Goal: Task Accomplishment & Management: Manage account settings

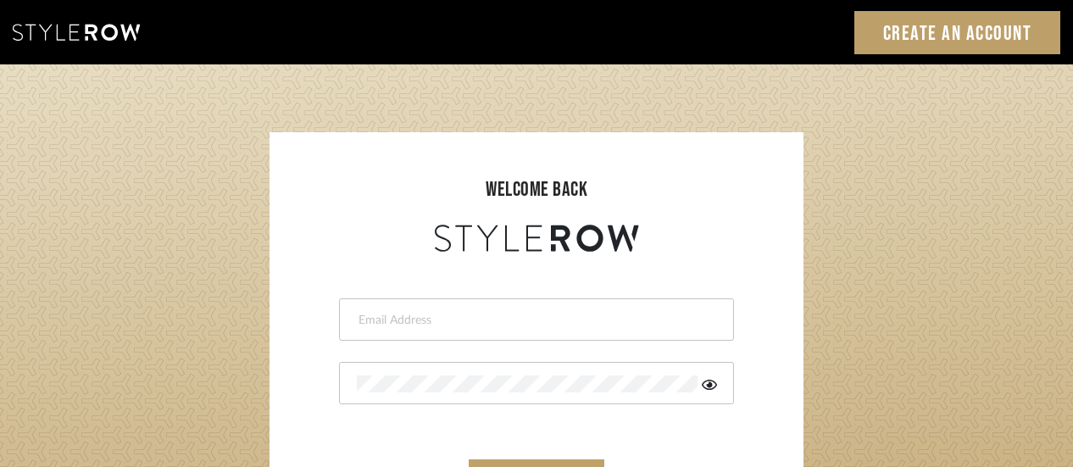
click at [515, 312] on input "email" at bounding box center [534, 320] width 355 height 17
click at [446, 374] on div at bounding box center [536, 383] width 395 height 42
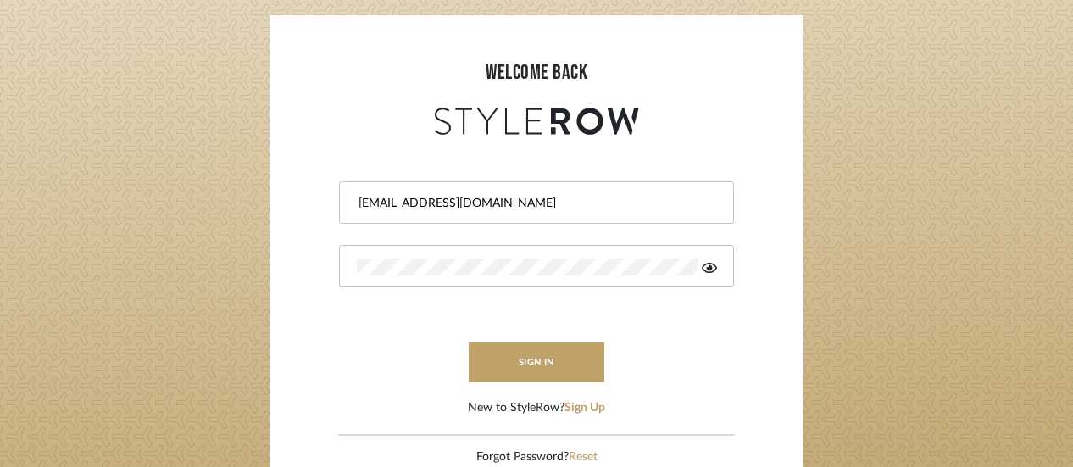
scroll to position [125, 0]
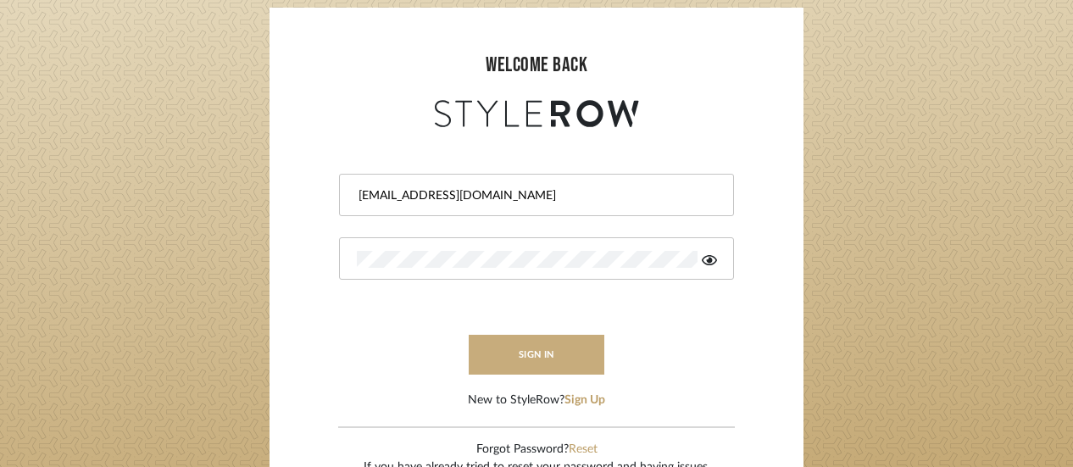
click at [524, 345] on button "sign in" at bounding box center [537, 355] width 136 height 40
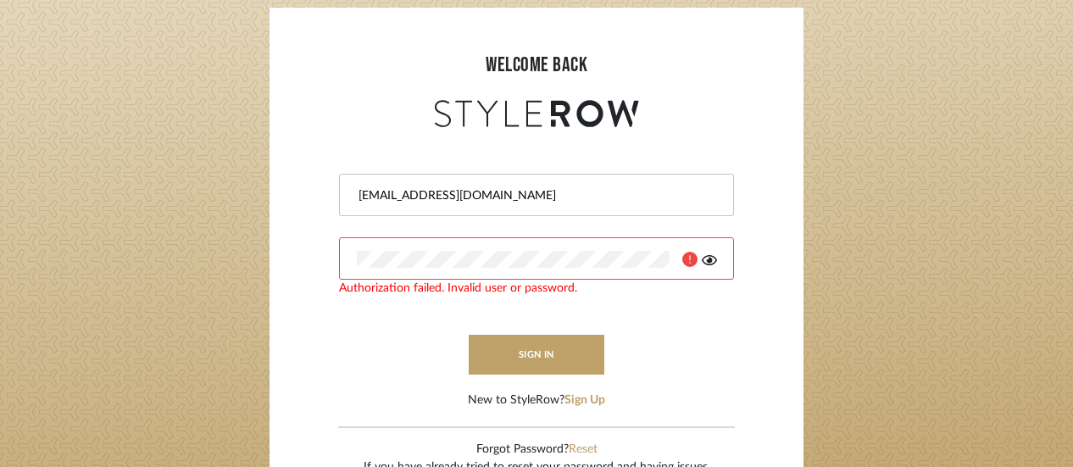
drag, startPoint x: 538, startPoint y: 189, endPoint x: 271, endPoint y: 183, distance: 267.1
click at [271, 183] on sr-login "welcome back mmeyer@marikameyer.com Authorization failed. Invalid user or passw…" at bounding box center [537, 259] width 534 height 503
type input "intern@meyerinteriors.com"
click at [235, 275] on login-page "welcome back intern@meyerinteriors.com sign in New to StyleRow? Sign Up Forgot …" at bounding box center [536, 247] width 1073 height 614
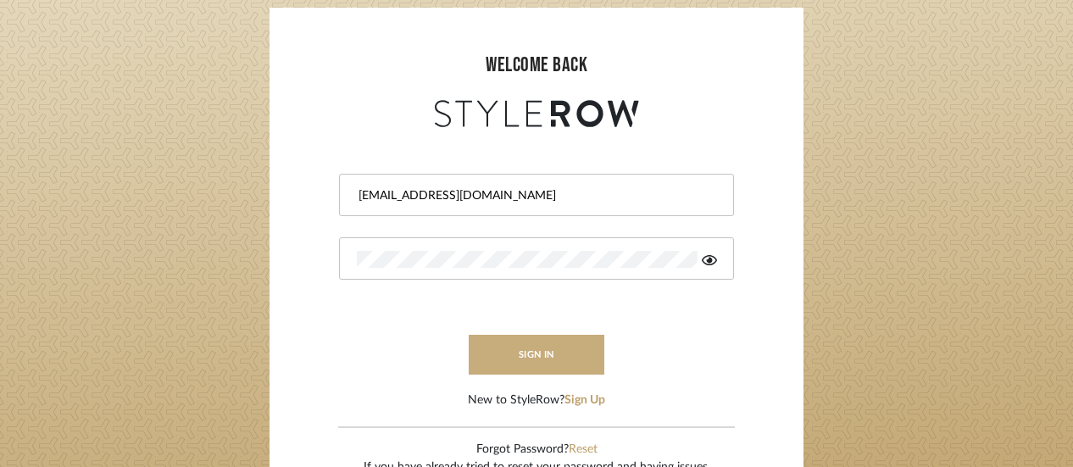
click at [514, 353] on button "sign in" at bounding box center [537, 355] width 136 height 40
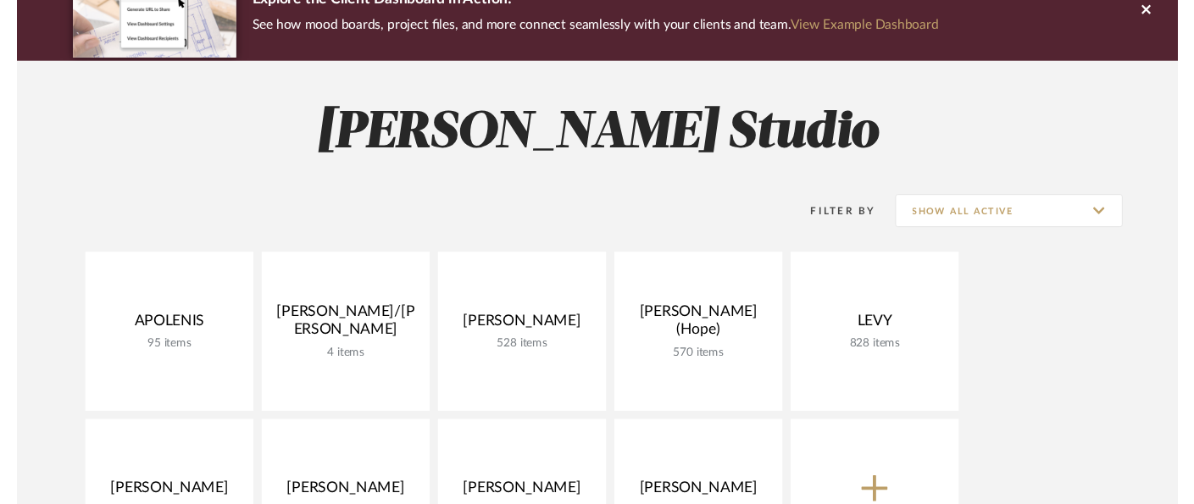
scroll to position [162, 0]
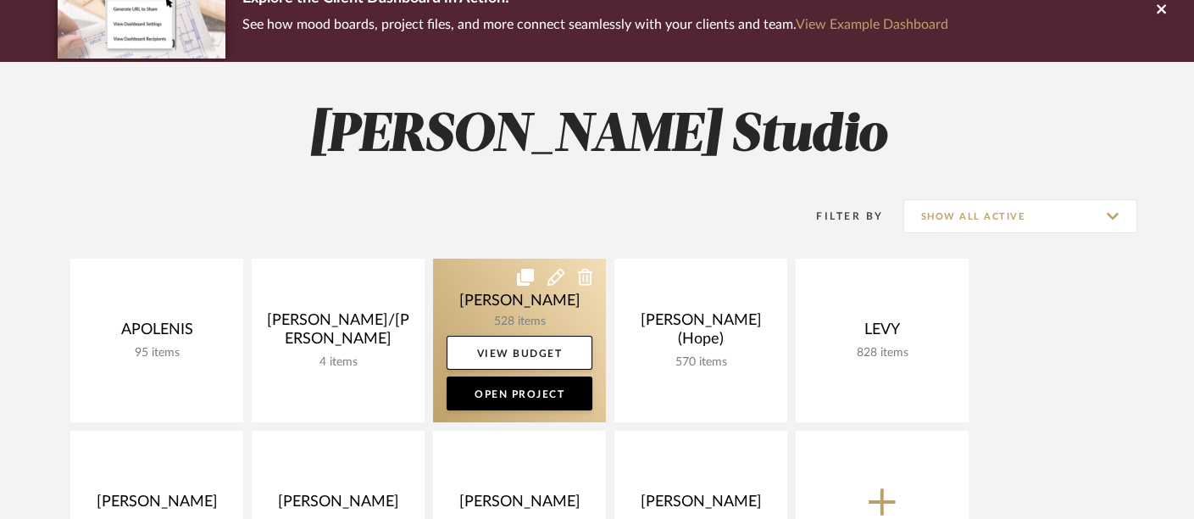
click at [542, 292] on link at bounding box center [519, 341] width 173 height 164
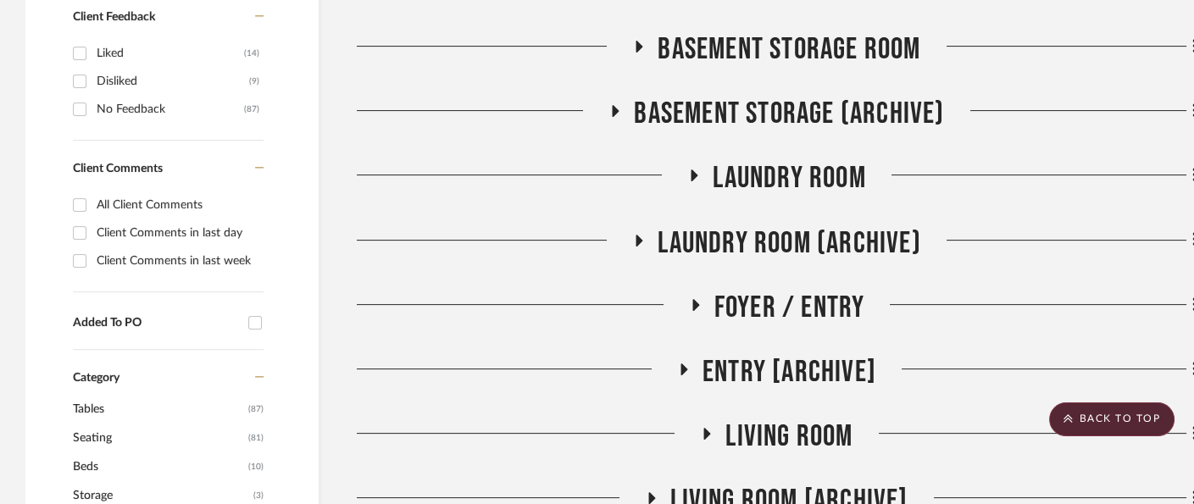
scroll to position [882, 0]
click at [819, 312] on span "Foyer / Entry" at bounding box center [790, 309] width 151 height 36
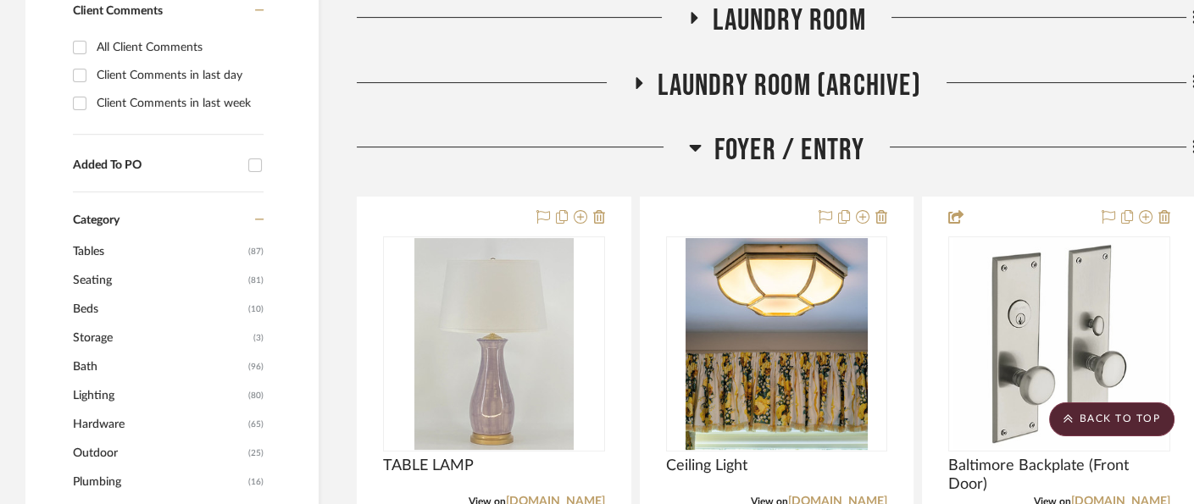
scroll to position [1039, 0]
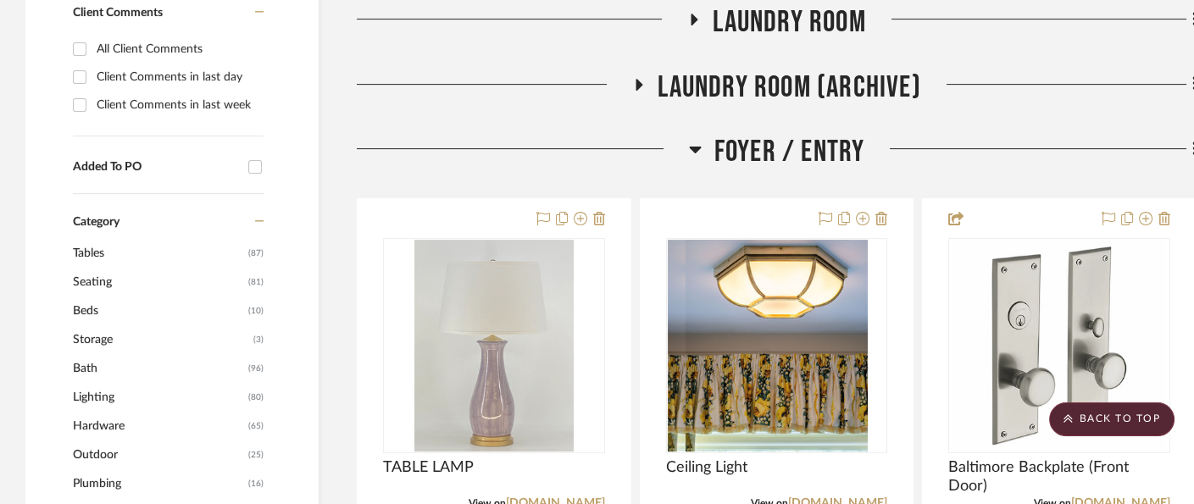
click at [791, 147] on span "Foyer / Entry" at bounding box center [790, 152] width 151 height 36
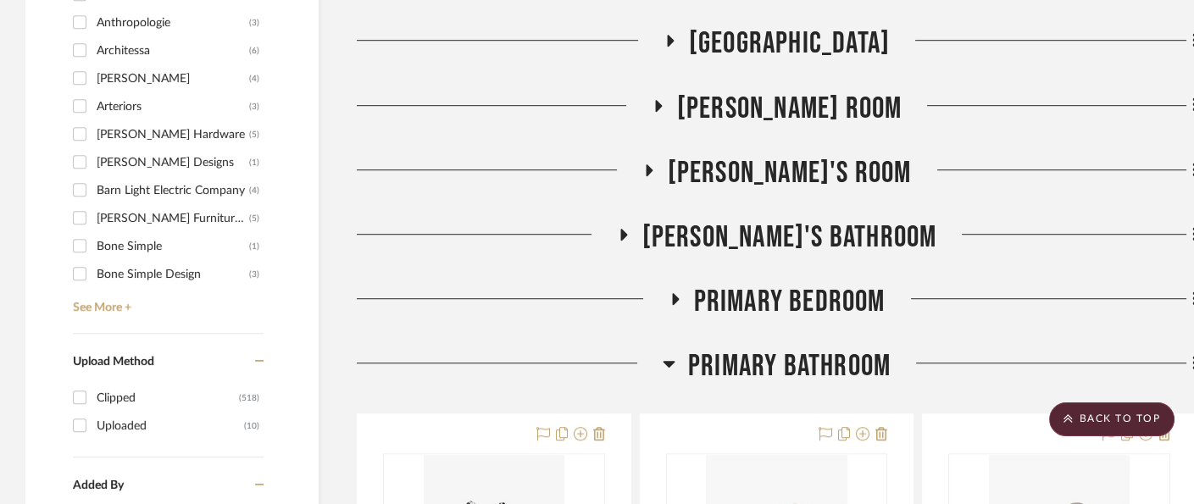
scroll to position [2052, 0]
click at [837, 362] on span "Primary Bathroom" at bounding box center [789, 366] width 203 height 36
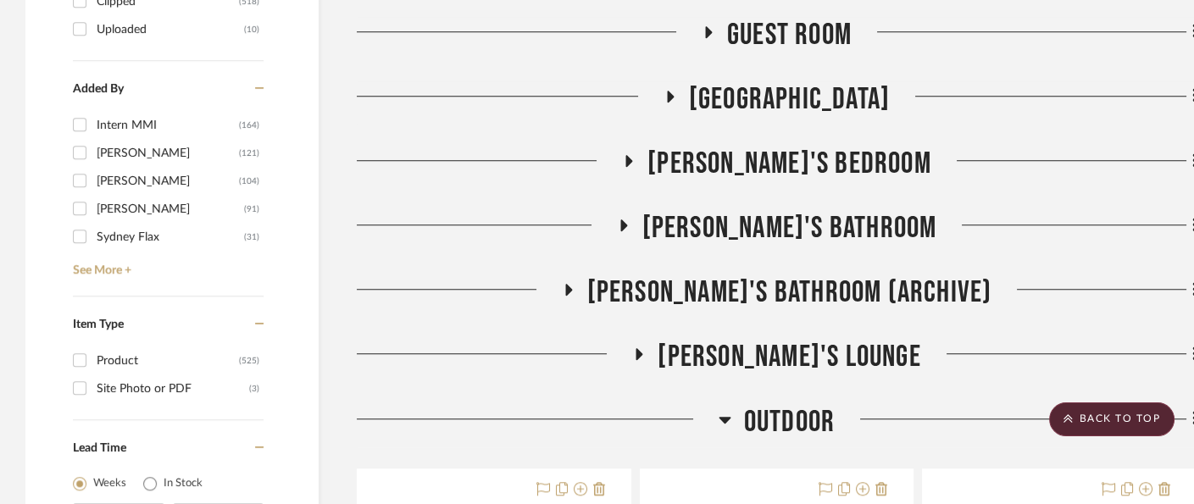
scroll to position [2448, 0]
click at [837, 362] on span "Charlotte's Lounge" at bounding box center [789, 357] width 263 height 36
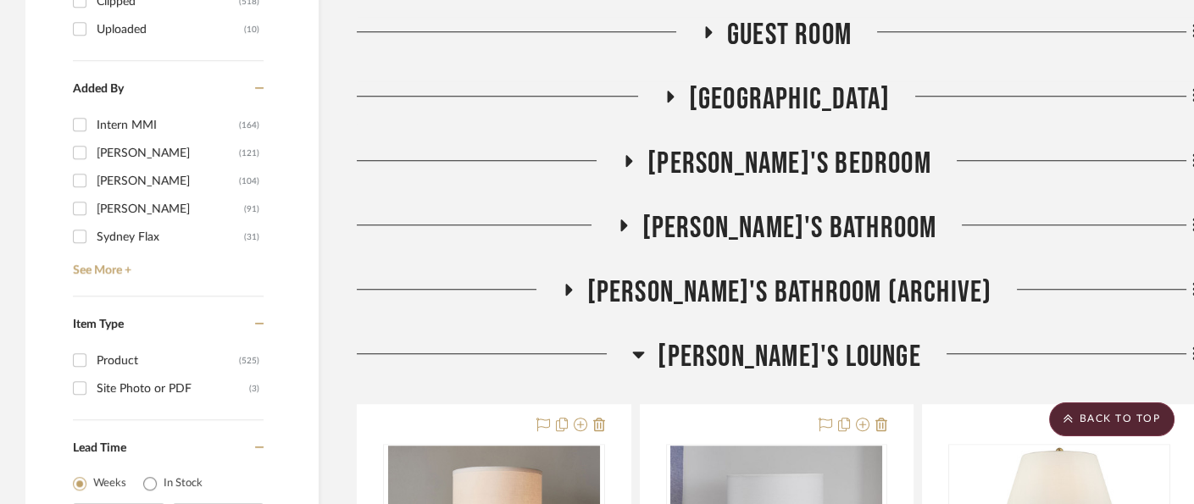
click at [807, 343] on span "Charlotte's Lounge" at bounding box center [789, 357] width 263 height 36
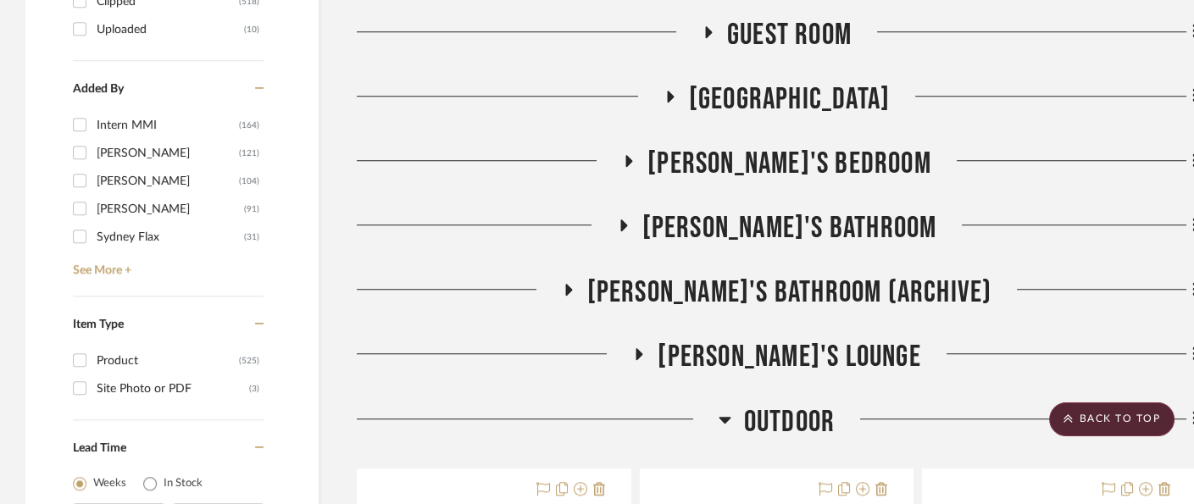
click at [792, 416] on span "outdoor" at bounding box center [789, 422] width 91 height 36
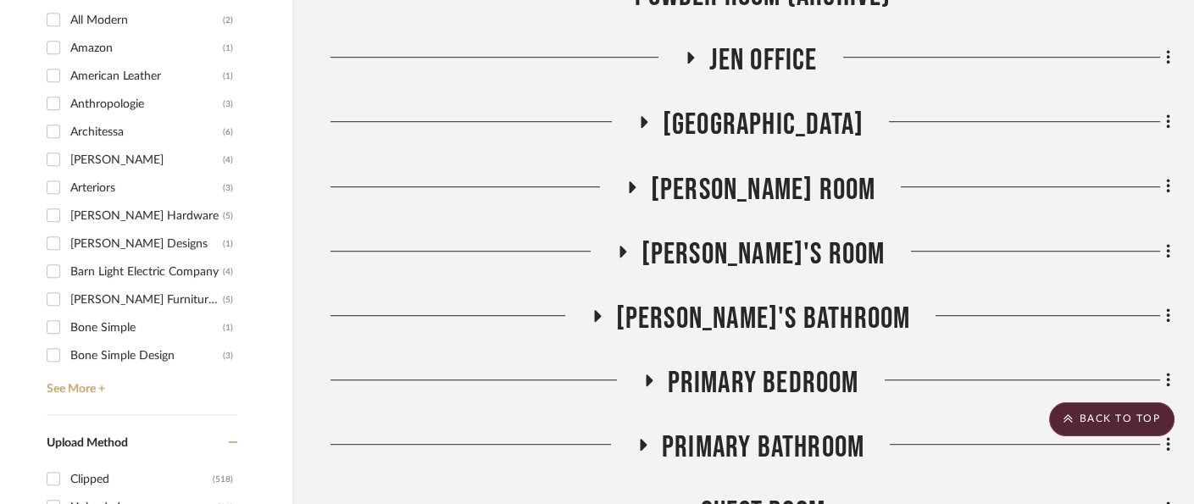
scroll to position [1971, 44]
click at [793, 371] on span "Primary Bedroom" at bounding box center [764, 382] width 192 height 36
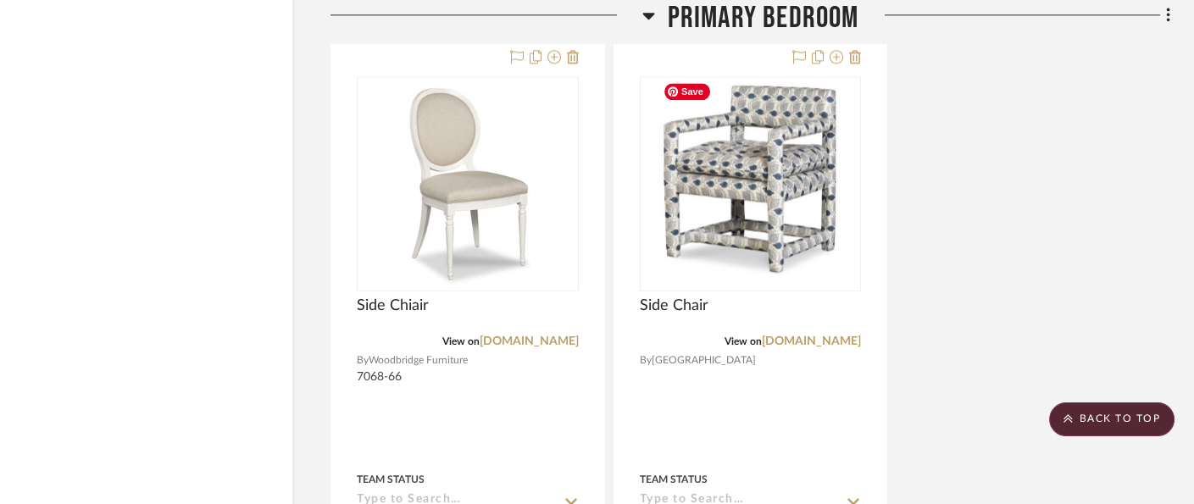
scroll to position [3866, 44]
